Goal: Task Accomplishment & Management: Complete application form

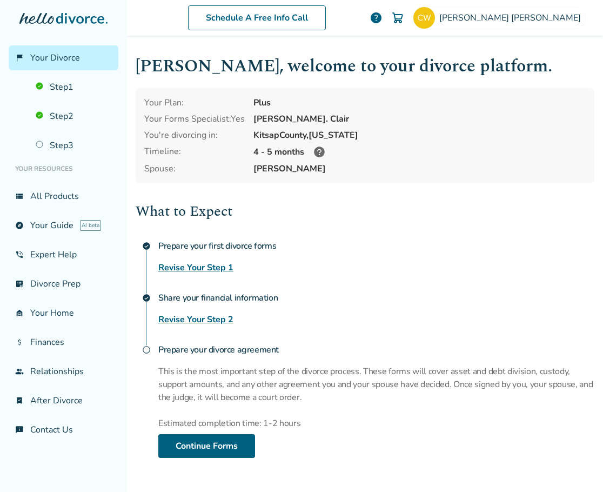
click at [203, 320] on link "Revise Your Step 2" at bounding box center [195, 319] width 75 height 13
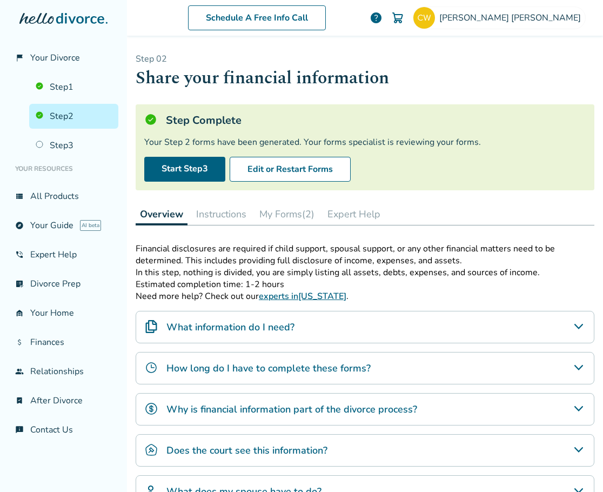
click at [82, 112] on link "Step 2" at bounding box center [73, 116] width 89 height 25
click at [273, 165] on button "Edit or Restart Forms" at bounding box center [290, 169] width 121 height 25
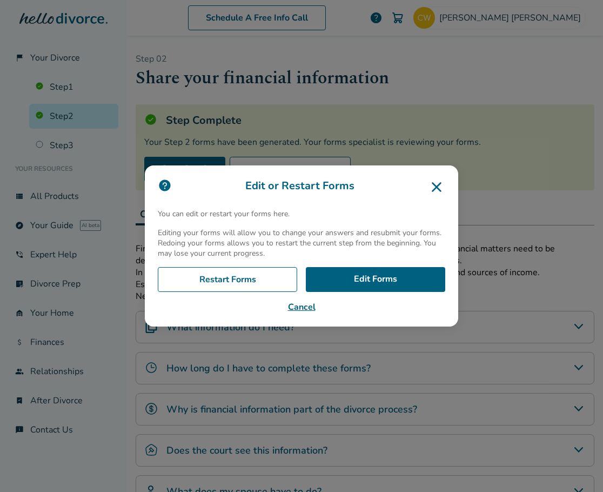
click at [444, 190] on icon at bounding box center [436, 186] width 17 height 17
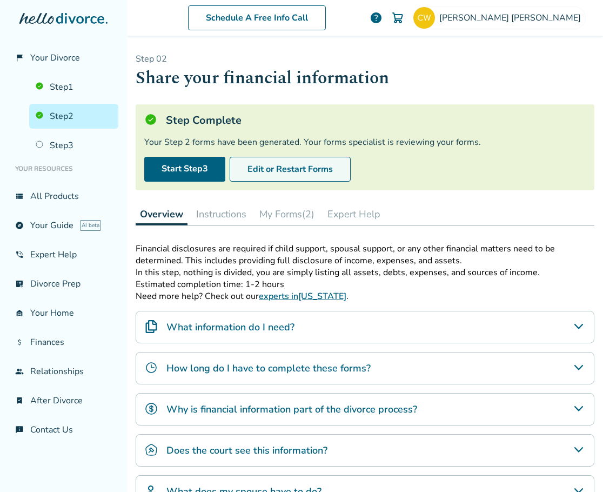
click at [283, 170] on button "Edit or Restart Forms" at bounding box center [290, 169] width 121 height 25
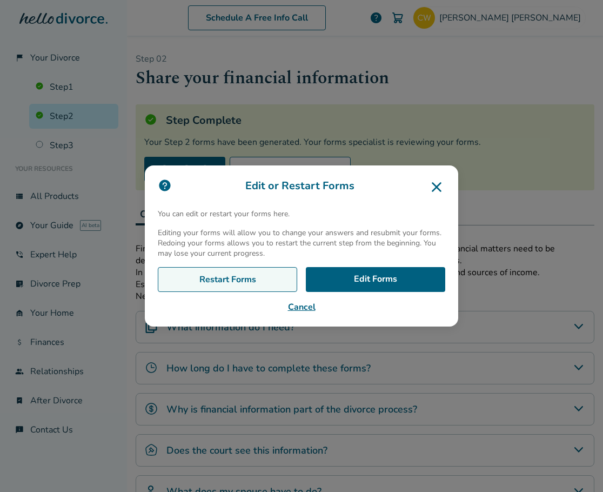
click at [255, 280] on link "Restart Forms" at bounding box center [227, 279] width 139 height 25
